Goal: Navigation & Orientation: Understand site structure

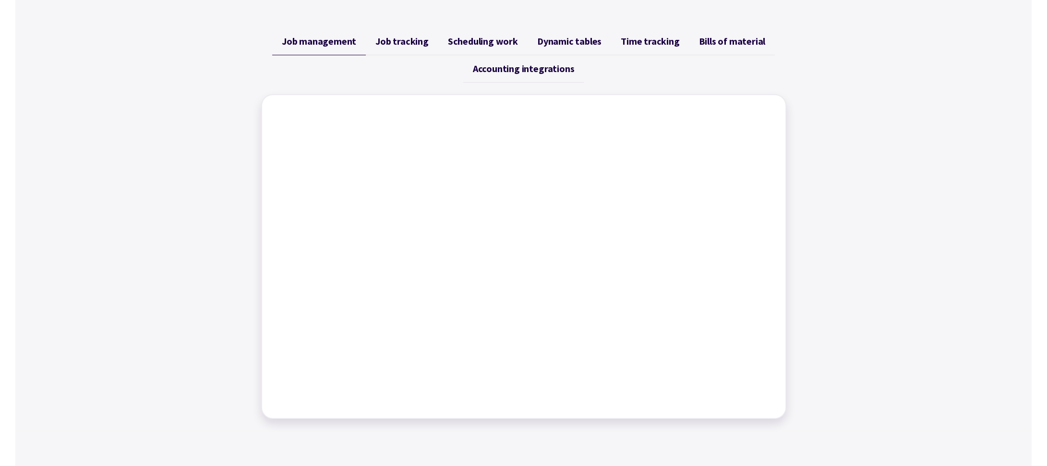
scroll to position [384, 0]
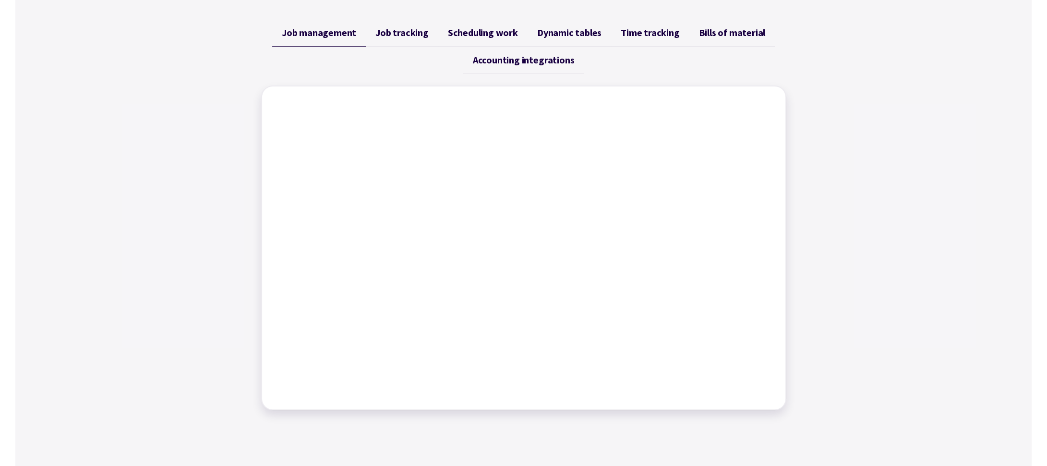
click at [406, 24] on link "Job tracking" at bounding box center [402, 32] width 73 height 27
click at [491, 36] on span "Scheduling work" at bounding box center [483, 33] width 70 height 12
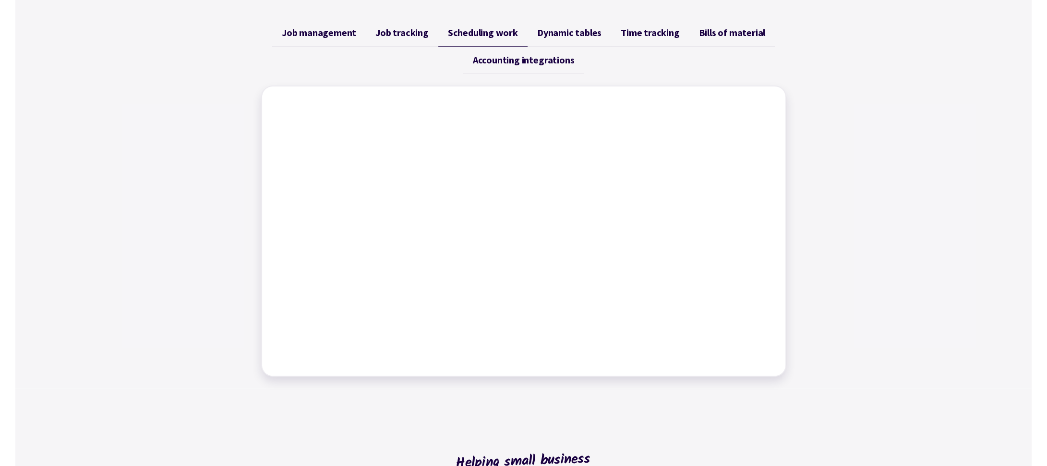
click at [574, 36] on span "Dynamic tables" at bounding box center [569, 33] width 64 height 12
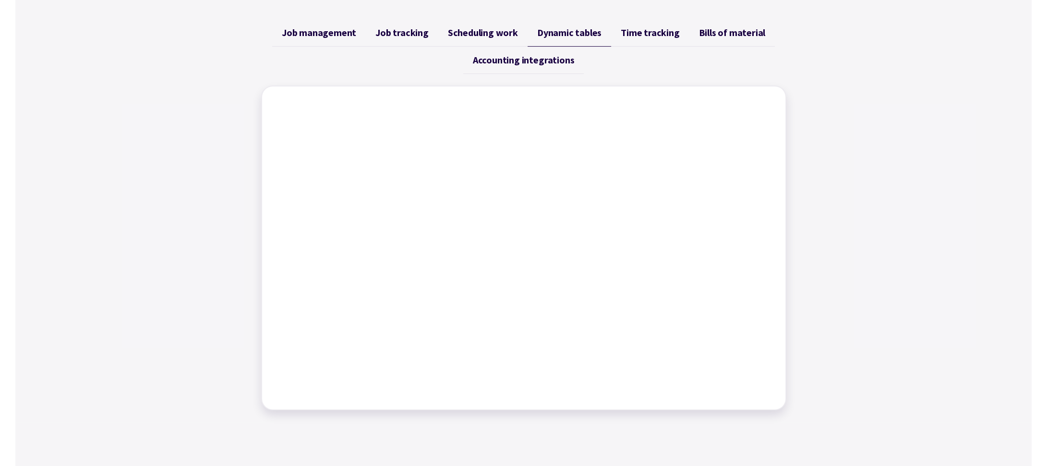
click at [652, 29] on span "Time tracking" at bounding box center [650, 33] width 59 height 12
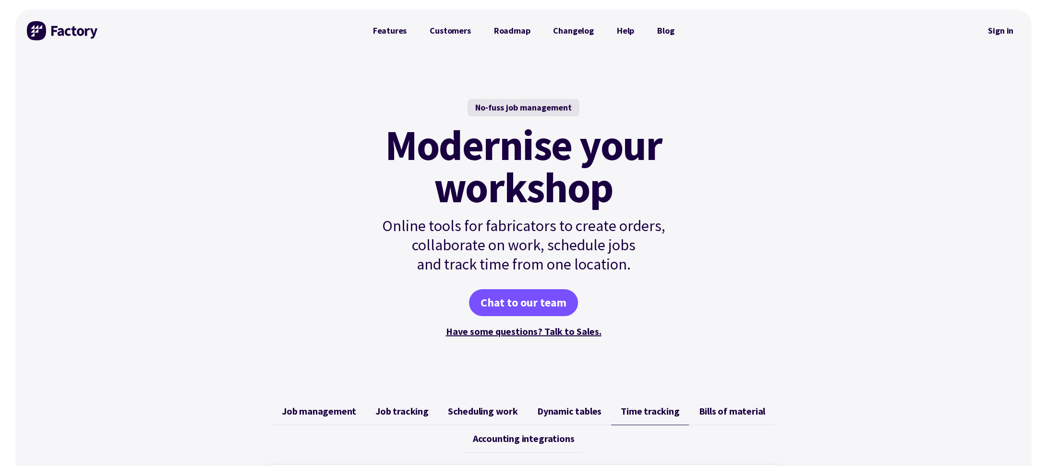
scroll to position [0, 0]
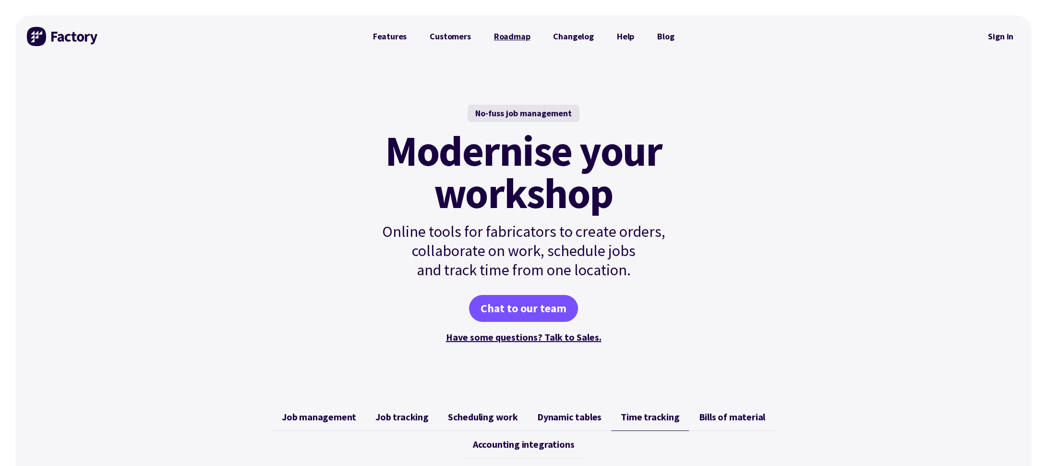
click at [509, 36] on link "Roadmap" at bounding box center [513, 36] width 60 height 19
click at [38, 33] on img at bounding box center [63, 36] width 72 height 19
